Goal: Transaction & Acquisition: Obtain resource

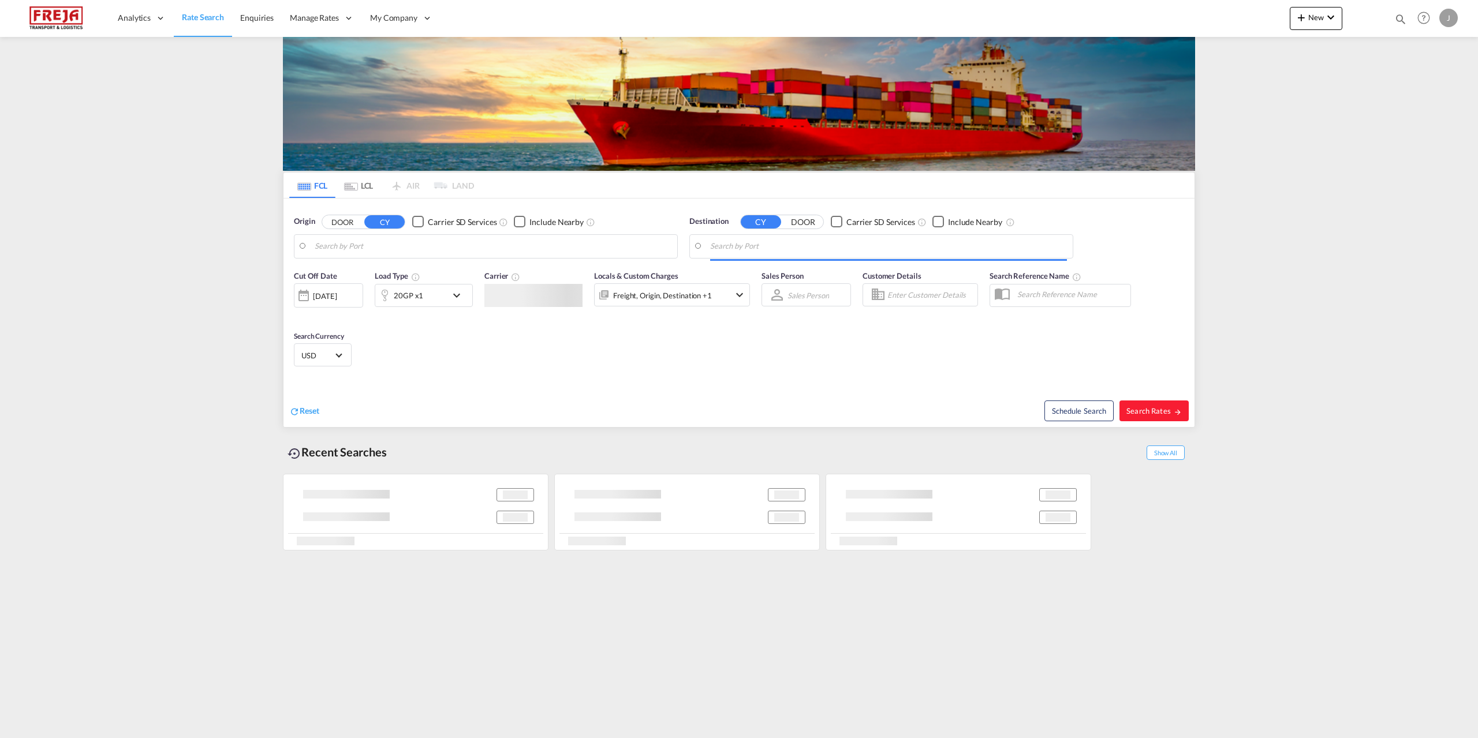
type input "[GEOGRAPHIC_DATA] ([GEOGRAPHIC_DATA]), [GEOGRAPHIC_DATA]"
type input "Paranagua, BRPNG"
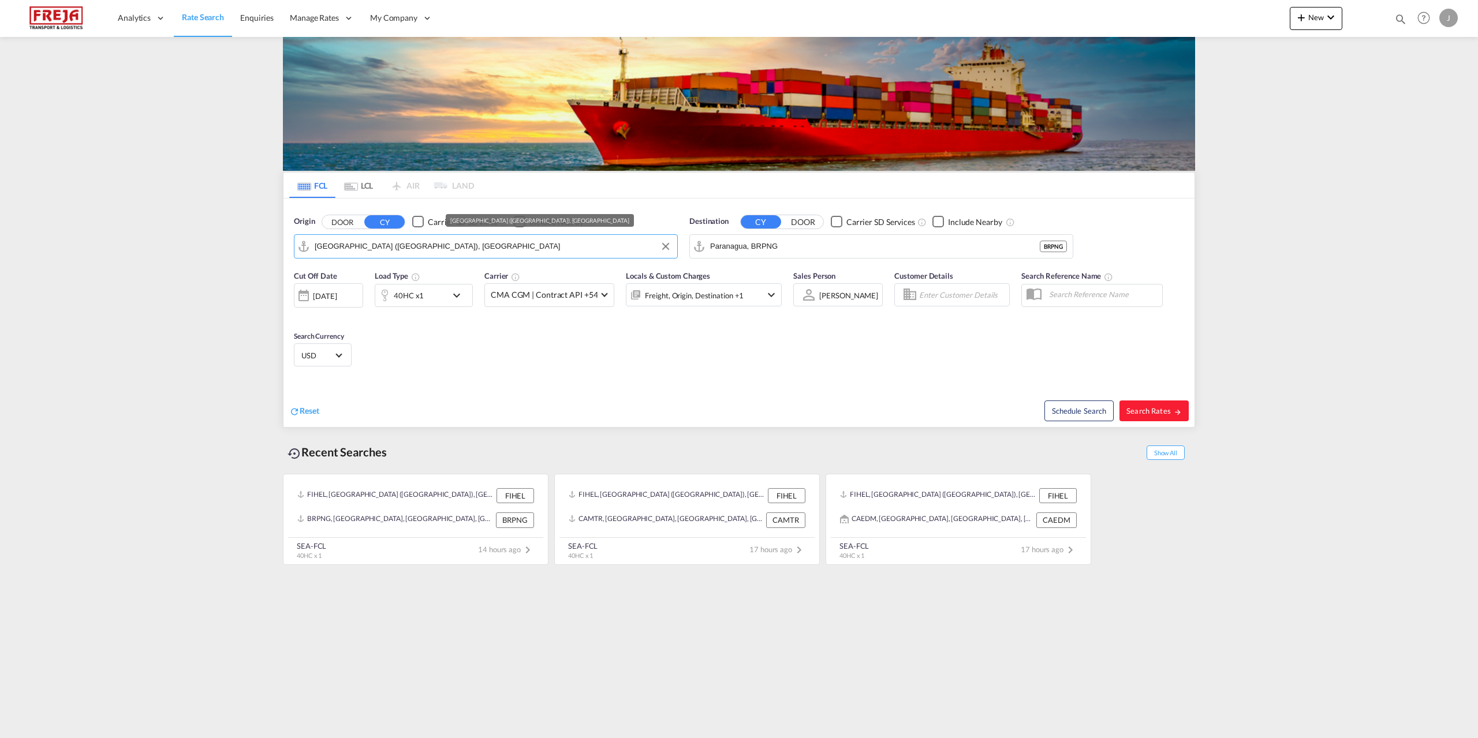
click at [412, 246] on input "[GEOGRAPHIC_DATA] ([GEOGRAPHIC_DATA]), [GEOGRAPHIC_DATA]" at bounding box center [493, 246] width 357 height 17
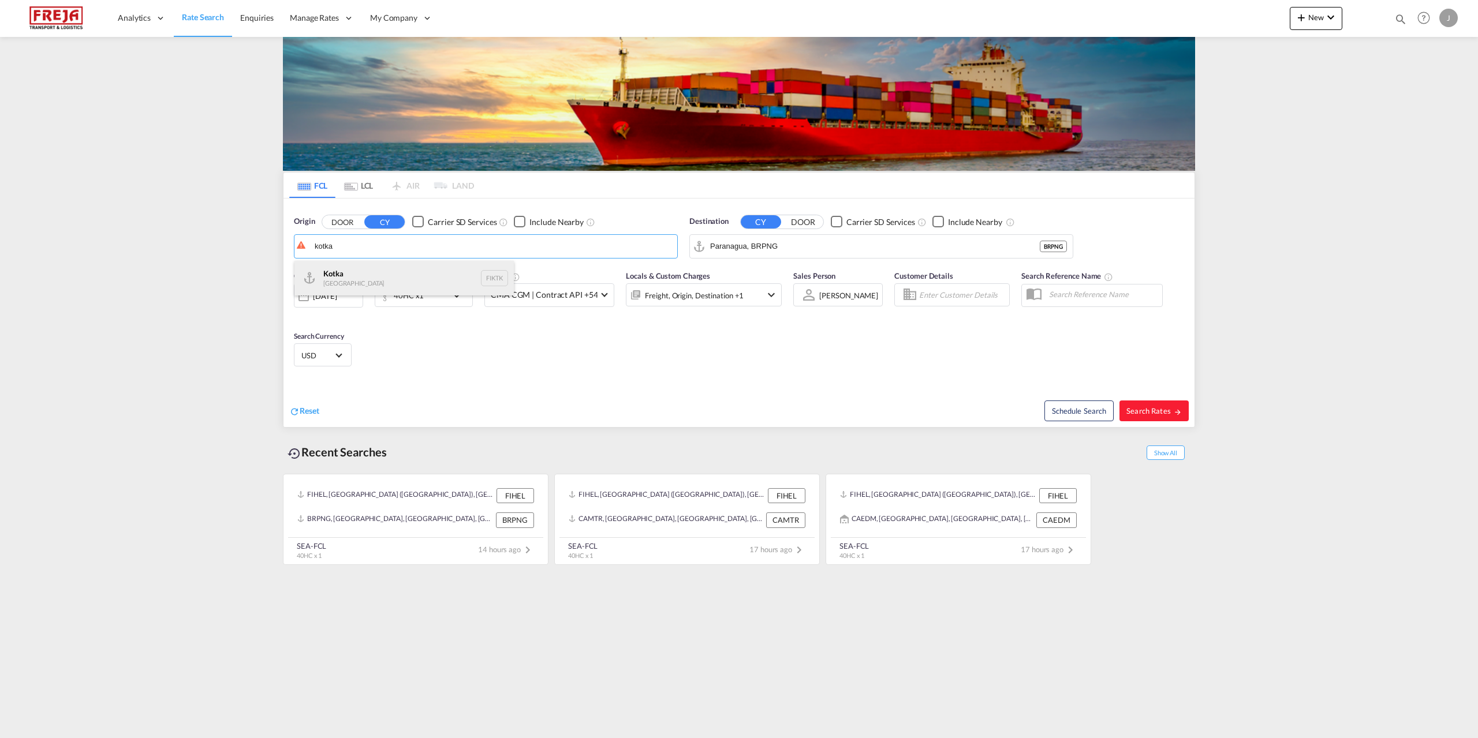
click at [404, 276] on div "Kotka Finland FIKTK" at bounding box center [403, 278] width 219 height 35
type input "Kotka, FIKTK"
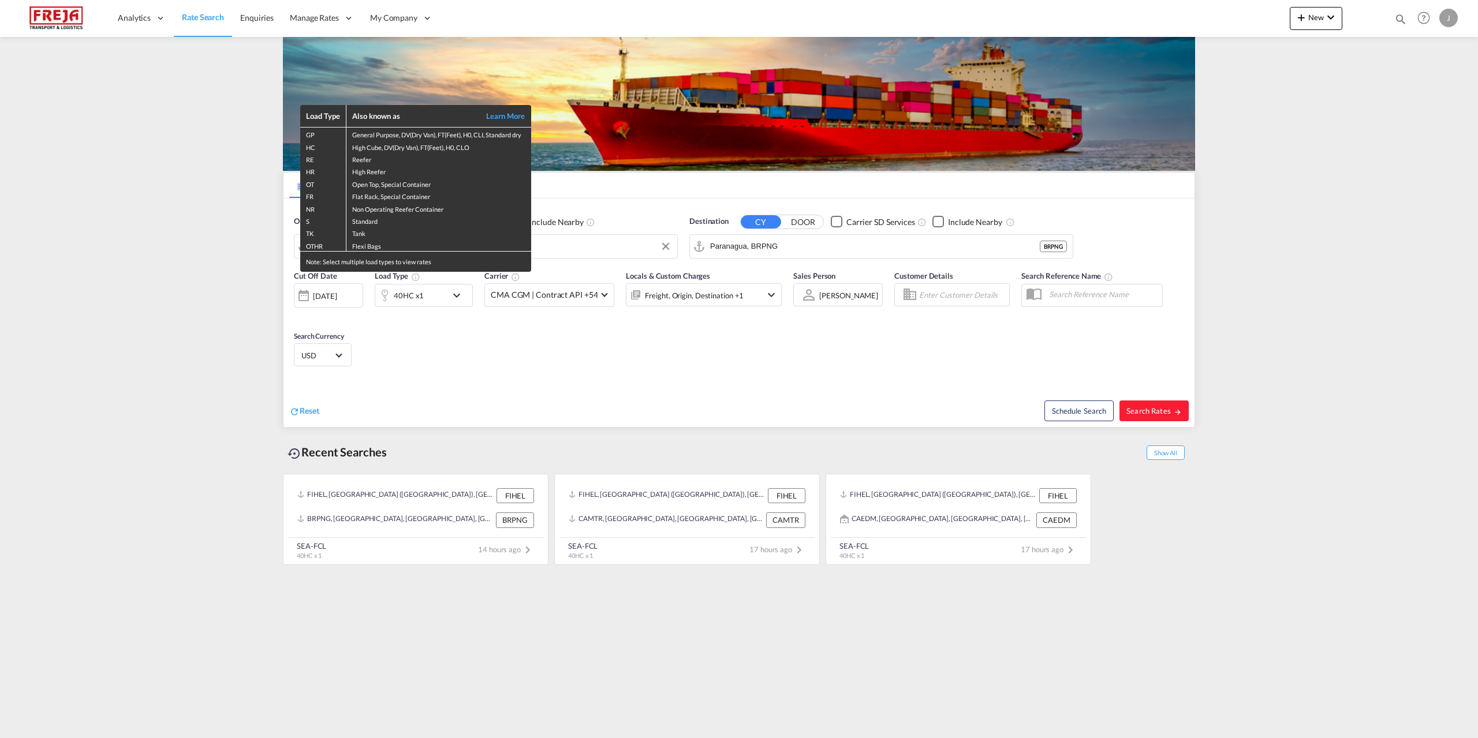
click at [814, 248] on div "Load Type Also known as Learn More GP General Purpose, DV(Dry Van), FT(Feet), H…" at bounding box center [739, 369] width 1478 height 738
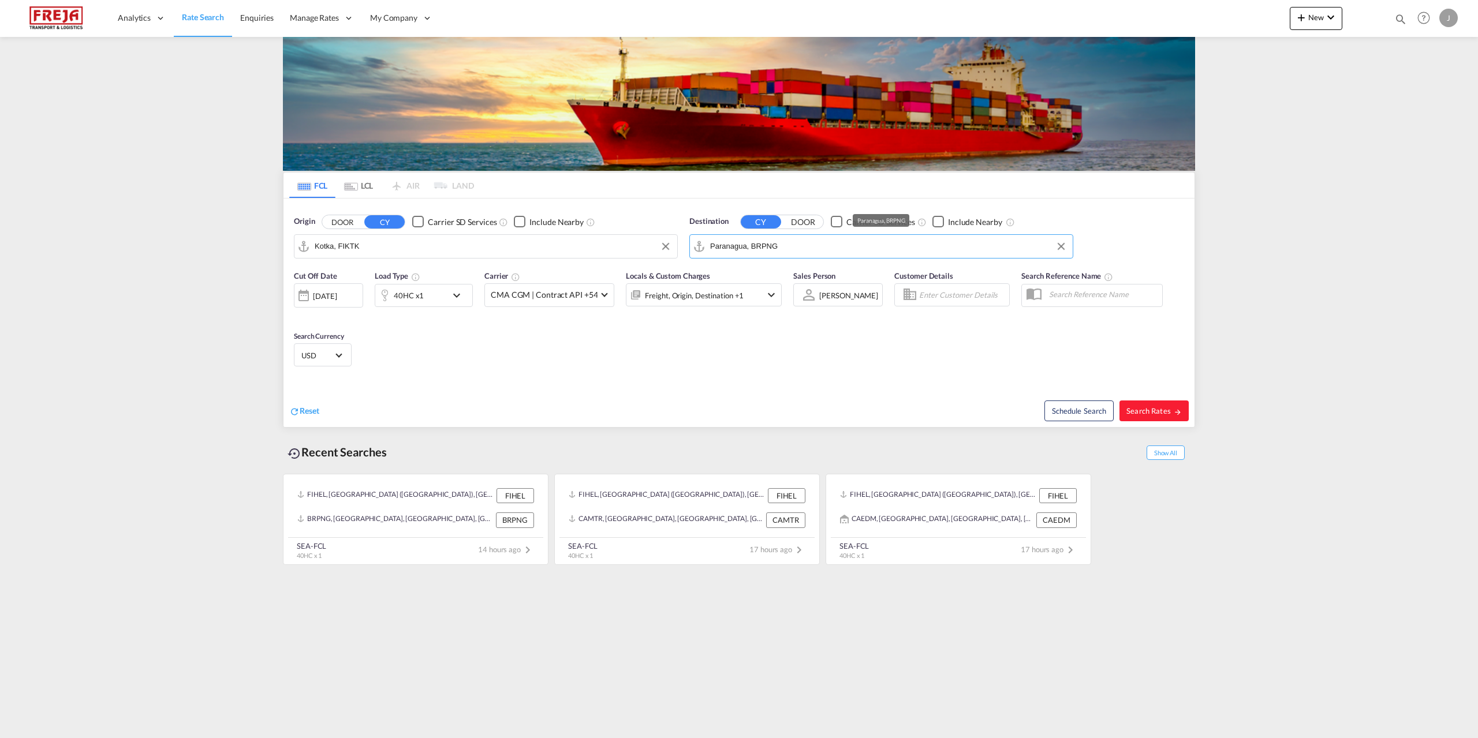
click at [814, 248] on input "Paranagua, BRPNG" at bounding box center [888, 246] width 357 height 17
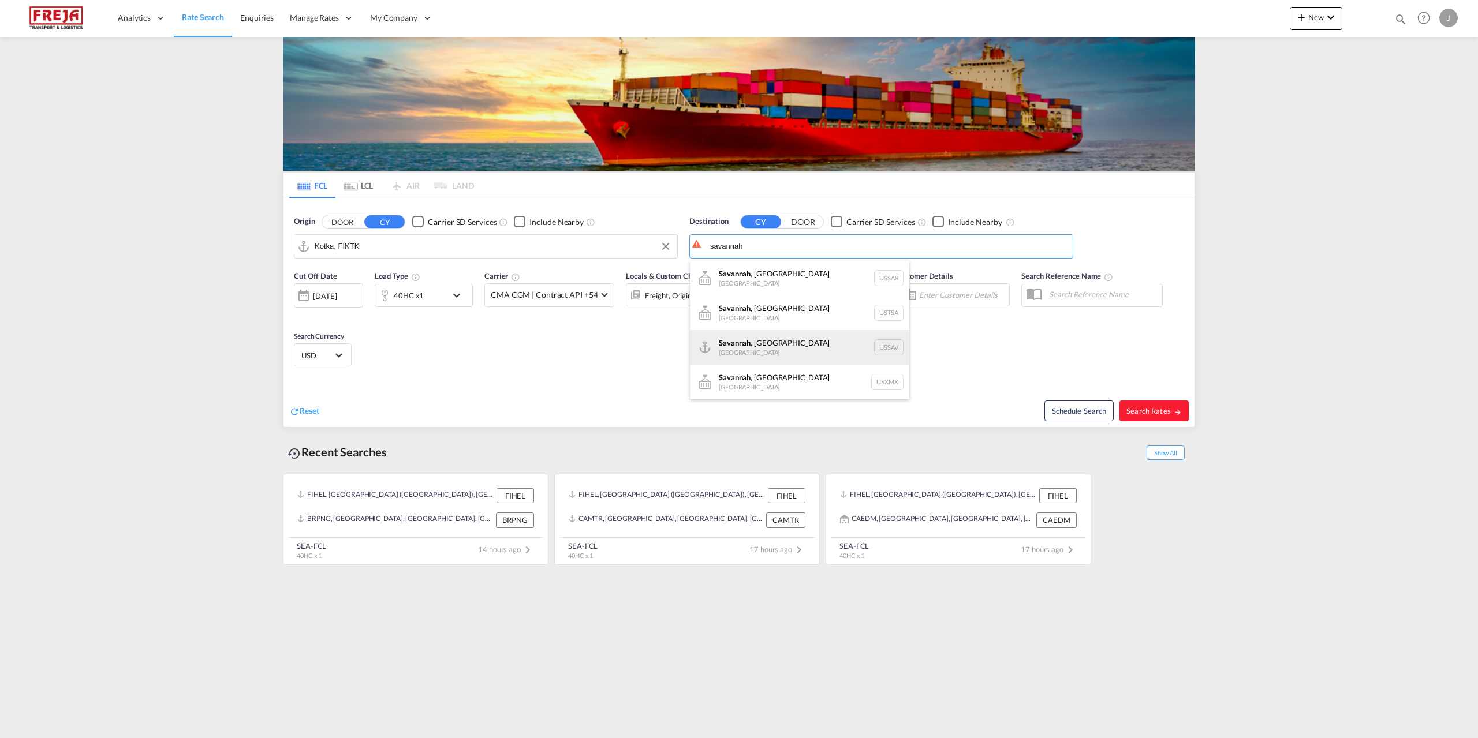
click at [777, 348] on div "[GEOGRAPHIC_DATA] , [GEOGRAPHIC_DATA] [GEOGRAPHIC_DATA] USSAV" at bounding box center [799, 347] width 219 height 35
type input "[GEOGRAPHIC_DATA], [GEOGRAPHIC_DATA], USSAV"
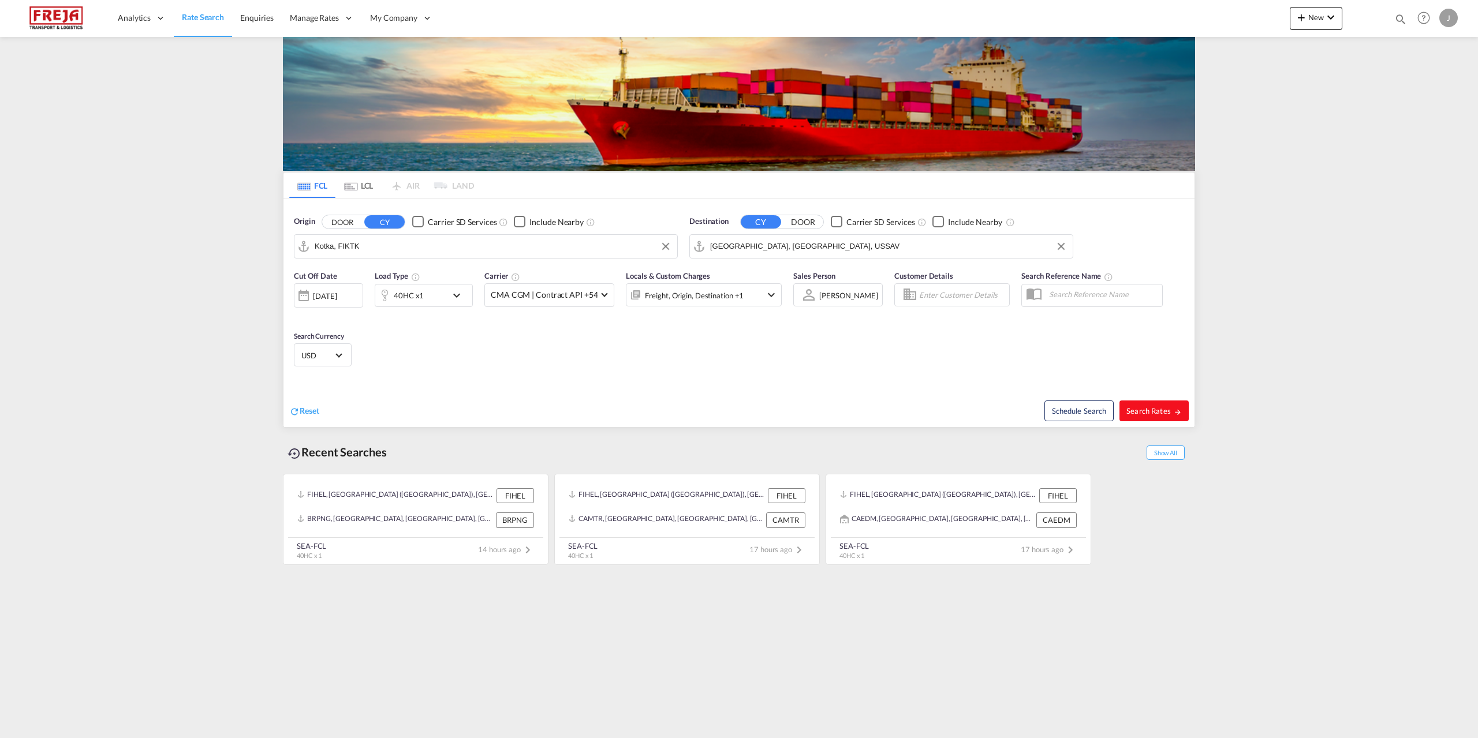
click at [1148, 408] on span "Search Rates" at bounding box center [1153, 410] width 55 height 9
type input "FIKTK to USSAV / [DATE]"
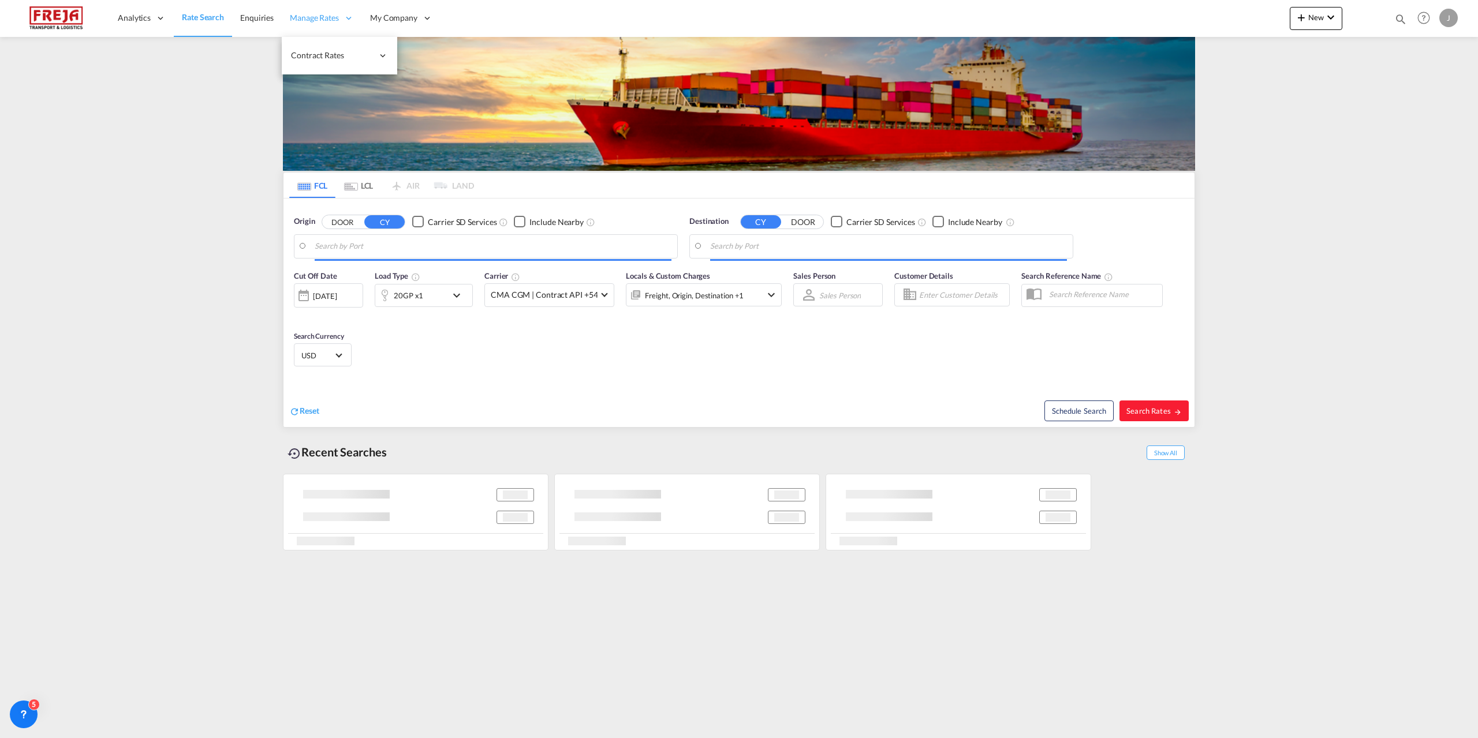
type input "Kotka, FIKTK"
type input "[GEOGRAPHIC_DATA], [GEOGRAPHIC_DATA], USSAV"
